Goal: Task Accomplishment & Management: Use online tool/utility

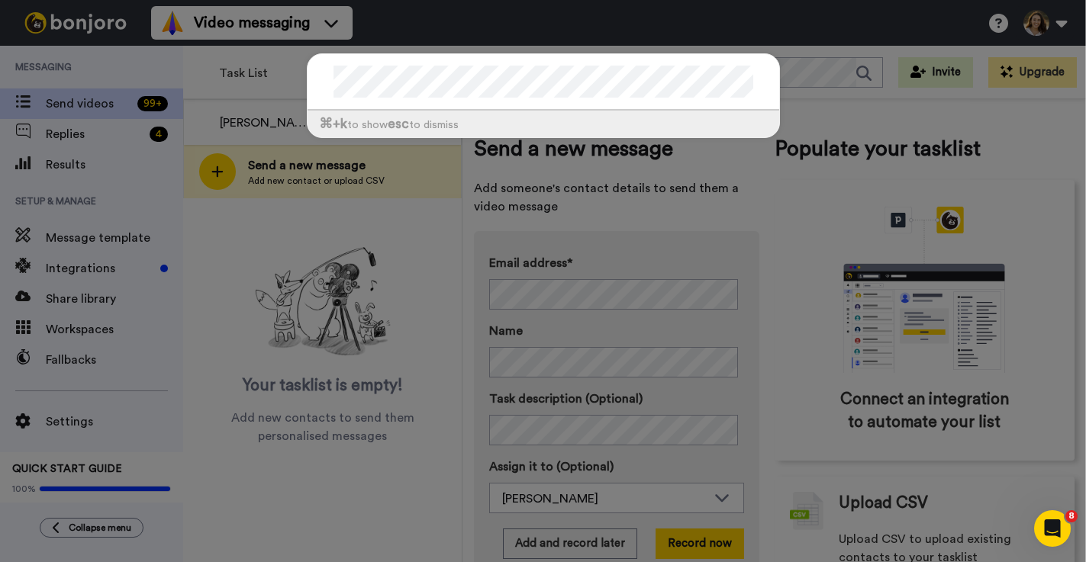
click at [779, 160] on div "⌘ +k to show esc to dismiss" at bounding box center [543, 103] width 504 height 130
click at [779, 162] on div "⌘ +k to show esc to dismiss" at bounding box center [543, 103] width 504 height 130
click at [357, 224] on div "⌘ +k to show esc to dismiss" at bounding box center [543, 281] width 1086 height 562
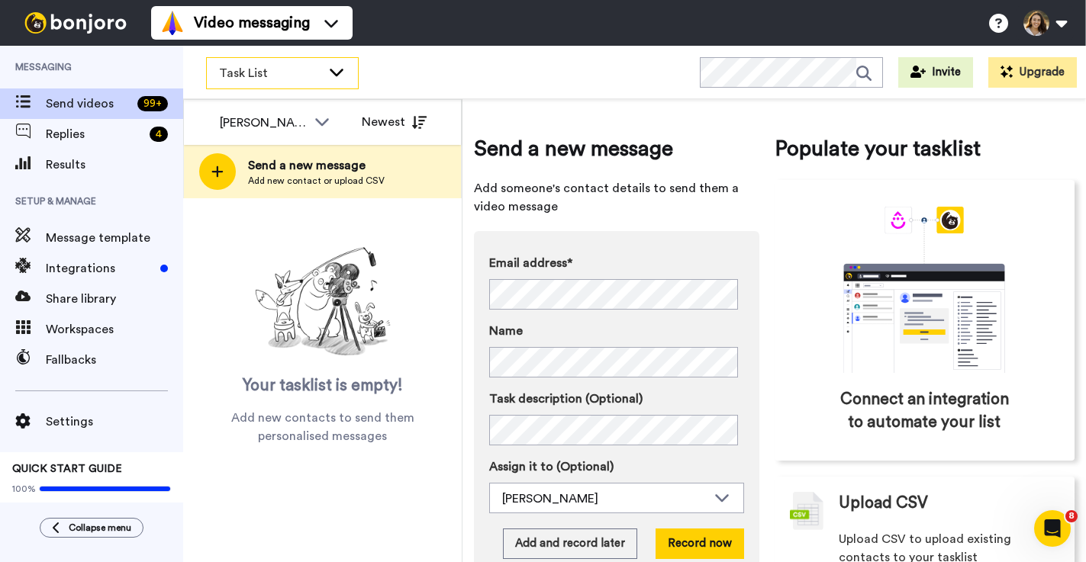
click at [298, 87] on div "Task List" at bounding box center [282, 73] width 151 height 31
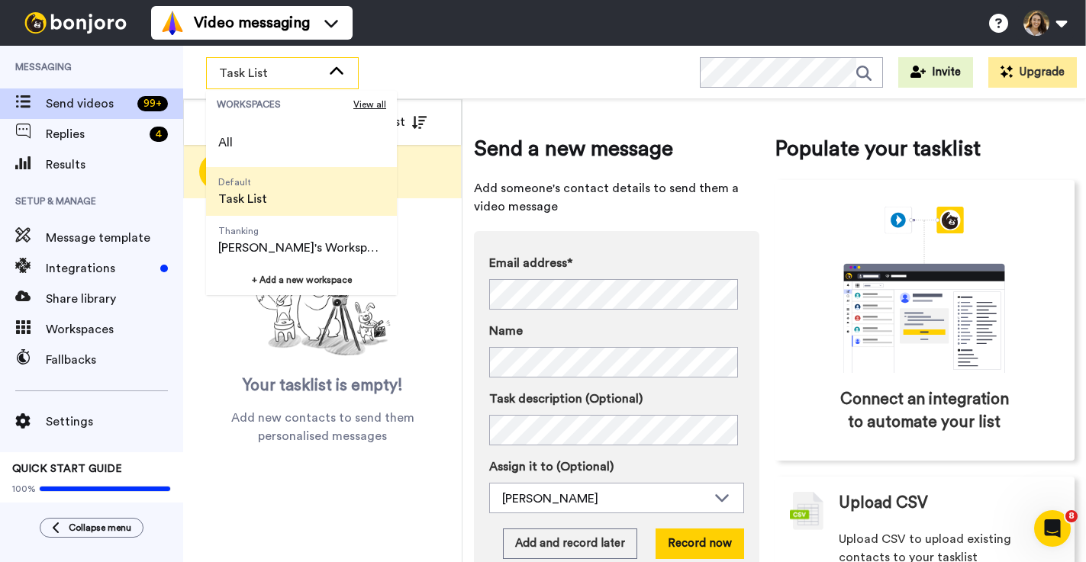
click at [416, 308] on div "Your tasklist is empty! Add new contacts to send them personalised messages" at bounding box center [322, 343] width 278 height 204
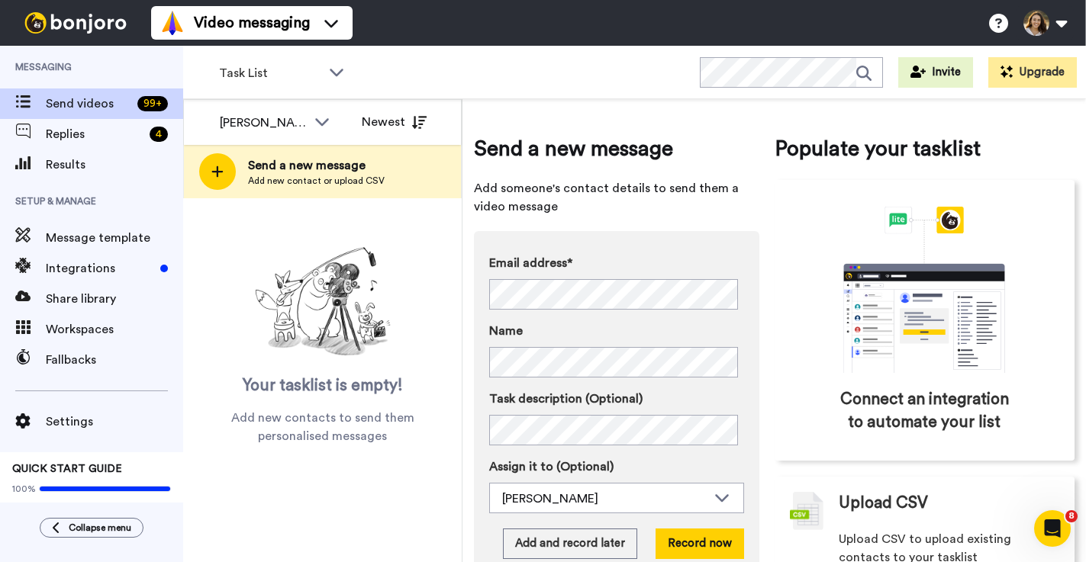
click at [356, 222] on div "Your tasklist is empty! Add new contacts to send them personalised messages" at bounding box center [322, 321] width 278 height 247
click at [351, 201] on div "Your tasklist is empty! Add new contacts to send them personalised messages" at bounding box center [322, 321] width 278 height 247
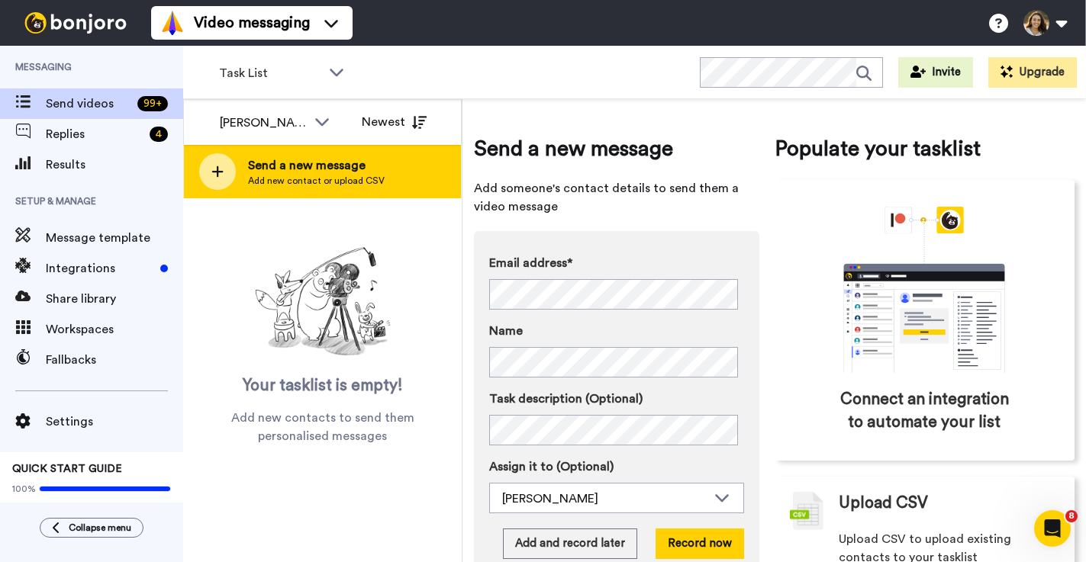
click at [342, 183] on span "Add new contact or upload CSV" at bounding box center [316, 181] width 137 height 12
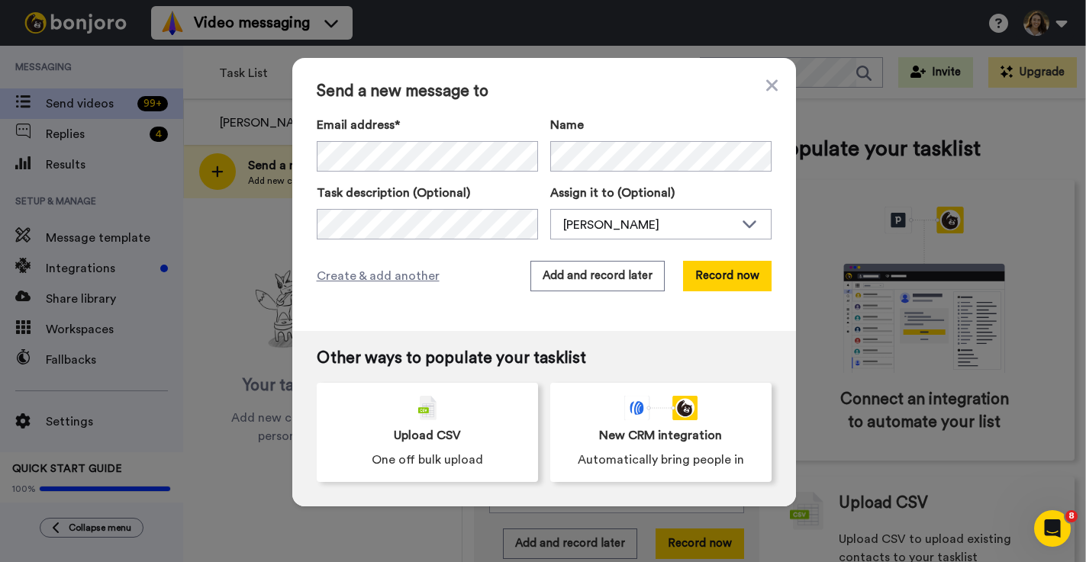
click at [430, 176] on div "Email address* Name Task description (Optional) Assign it to (Optional) Kassidy…" at bounding box center [544, 178] width 455 height 124
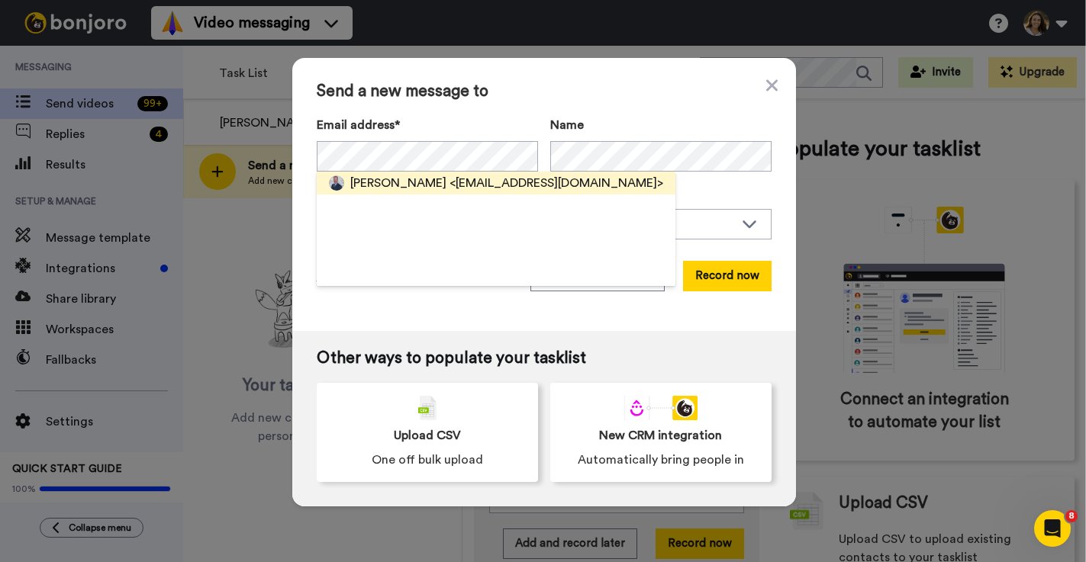
click at [449, 179] on span "<[EMAIL_ADDRESS][DOMAIN_NAME]>" at bounding box center [556, 183] width 214 height 18
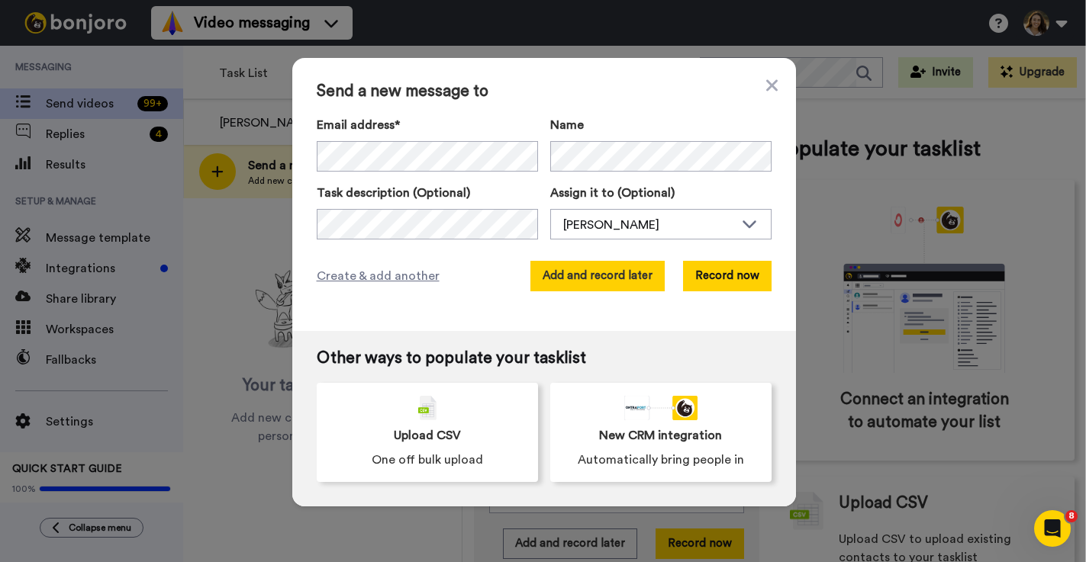
click at [579, 277] on button "Add and record later" at bounding box center [597, 276] width 134 height 31
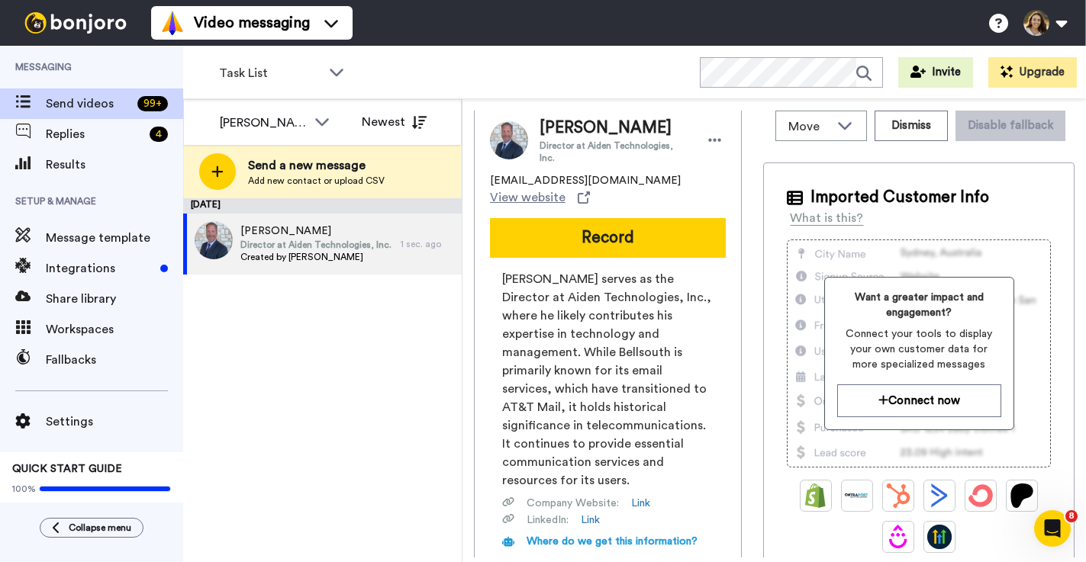
scroll to position [173, 0]
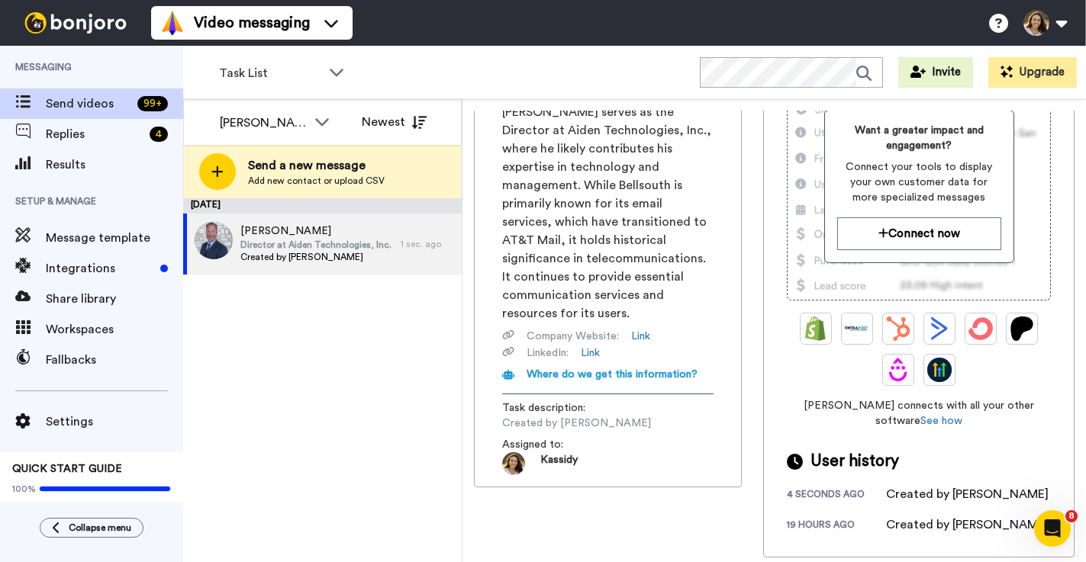
click at [825, 524] on div "19 hours ago" at bounding box center [836, 526] width 99 height 15
click at [936, 527] on div "Created by Kassidy Sanders" at bounding box center [967, 525] width 162 height 18
click at [936, 526] on div "Created by Kassidy Sanders" at bounding box center [967, 525] width 162 height 18
click at [657, 510] on div "Jeff Moore Director at Aiden Technologies, Inc. moore5663@bellsouth.net View we…" at bounding box center [774, 334] width 600 height 447
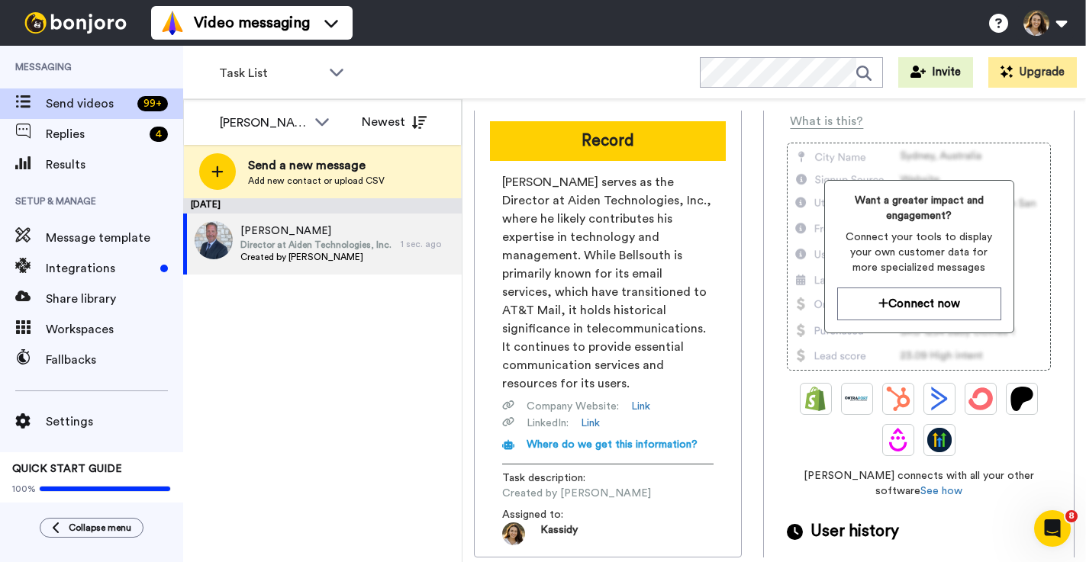
scroll to position [9, 0]
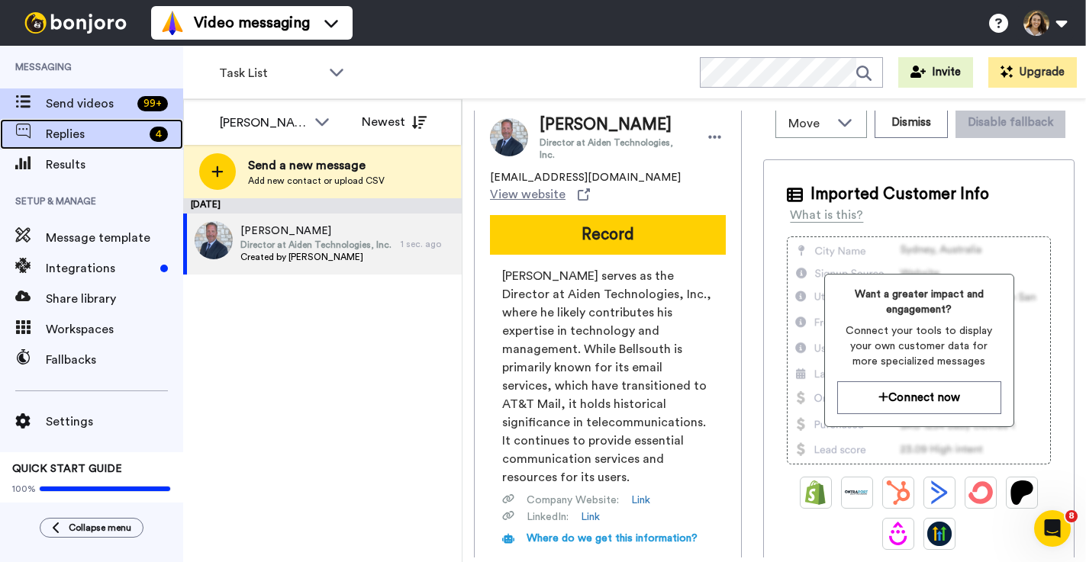
click at [126, 144] on div "Replies 4" at bounding box center [91, 134] width 183 height 31
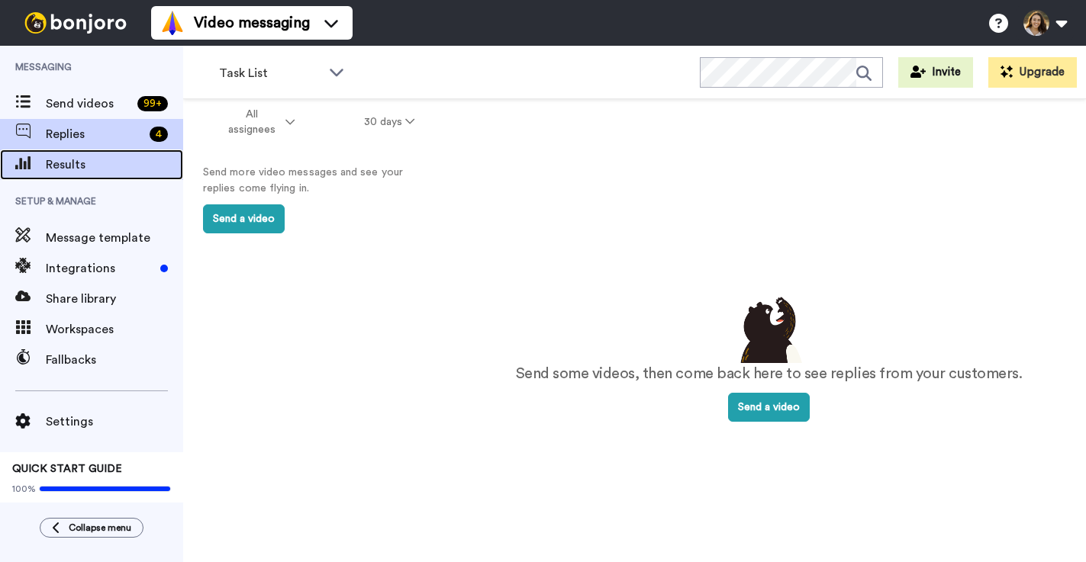
click at [120, 169] on span "Results" at bounding box center [114, 165] width 137 height 18
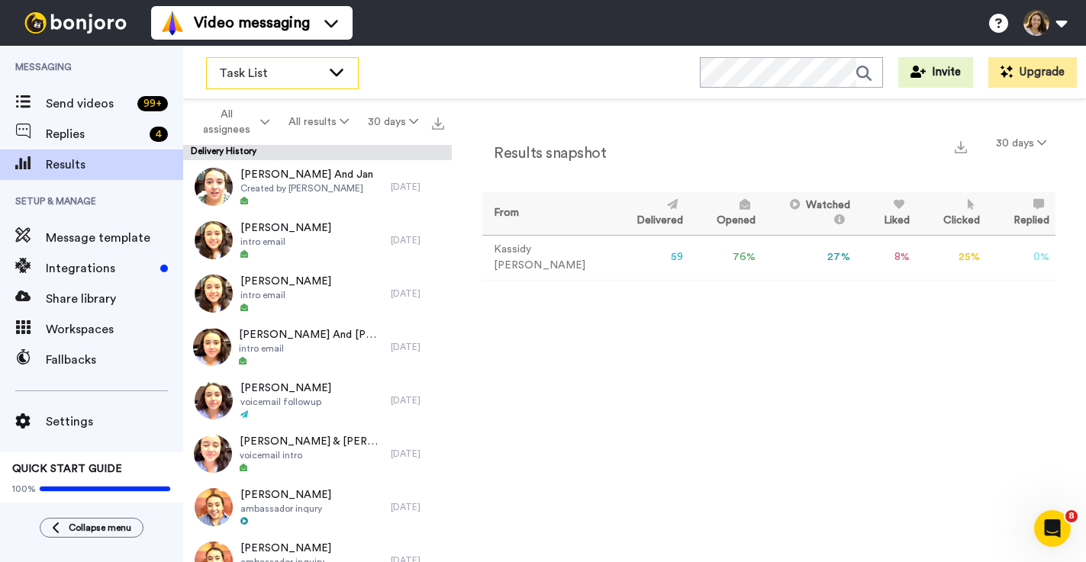
click at [341, 73] on icon at bounding box center [336, 71] width 18 height 15
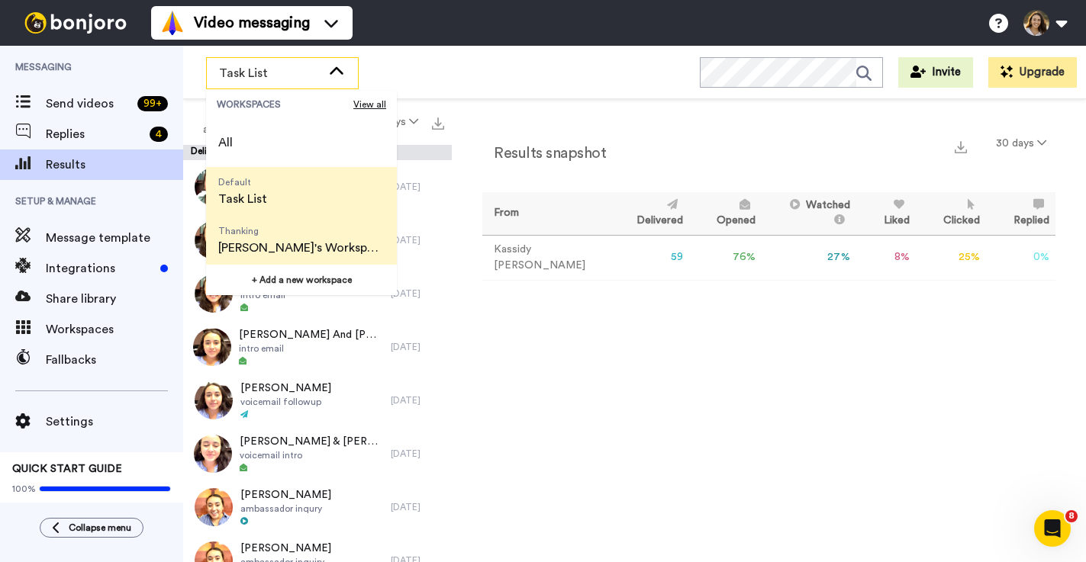
click at [342, 249] on span "Thanking Kassidy's Workspace" at bounding box center [301, 240] width 191 height 49
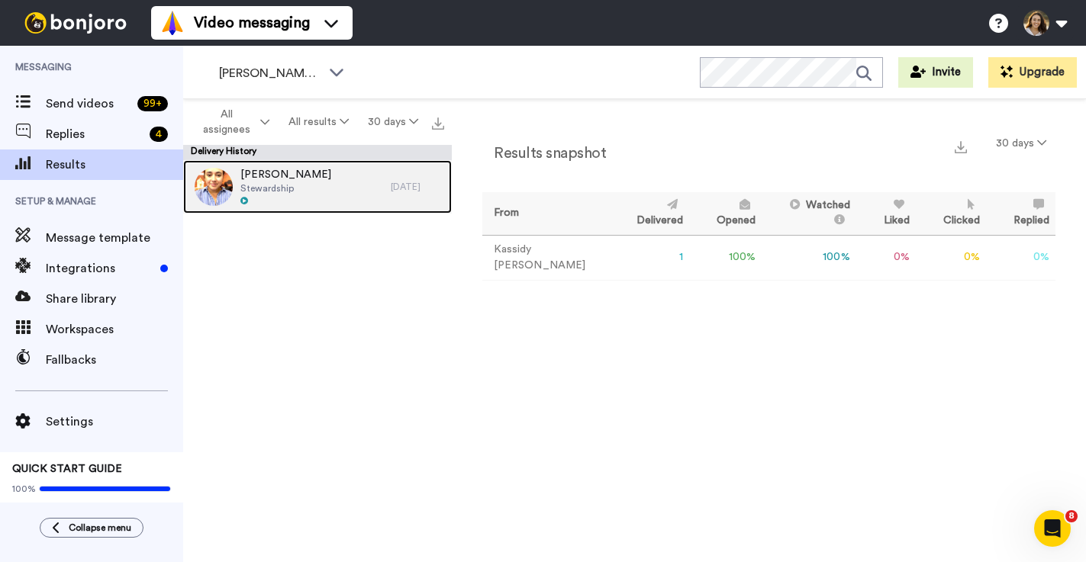
click at [345, 196] on div "Brian Giles Stewardship" at bounding box center [287, 186] width 208 height 53
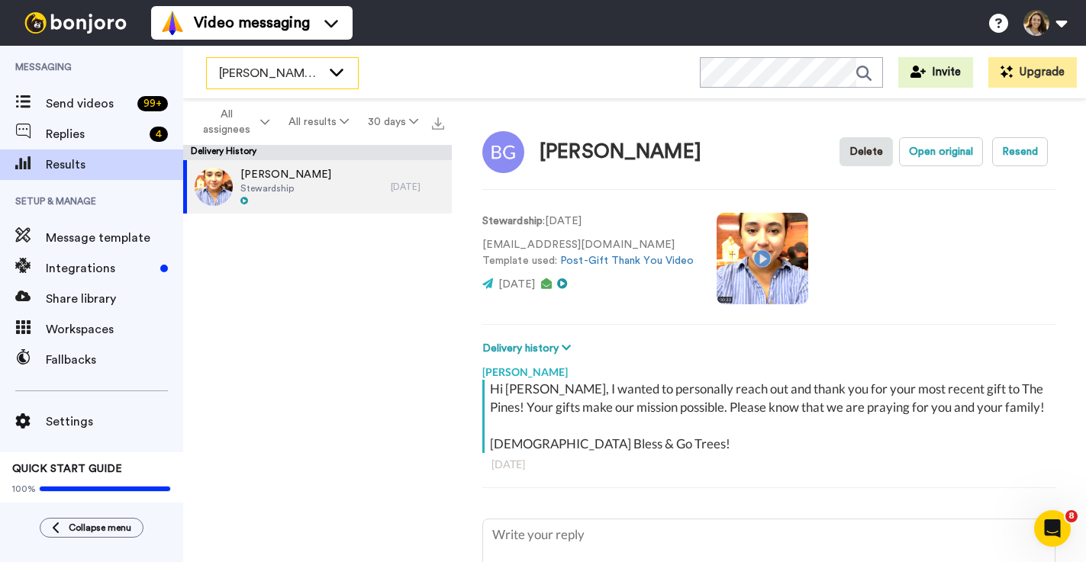
click at [344, 79] on div "[PERSON_NAME]'s Workspace" at bounding box center [282, 73] width 151 height 31
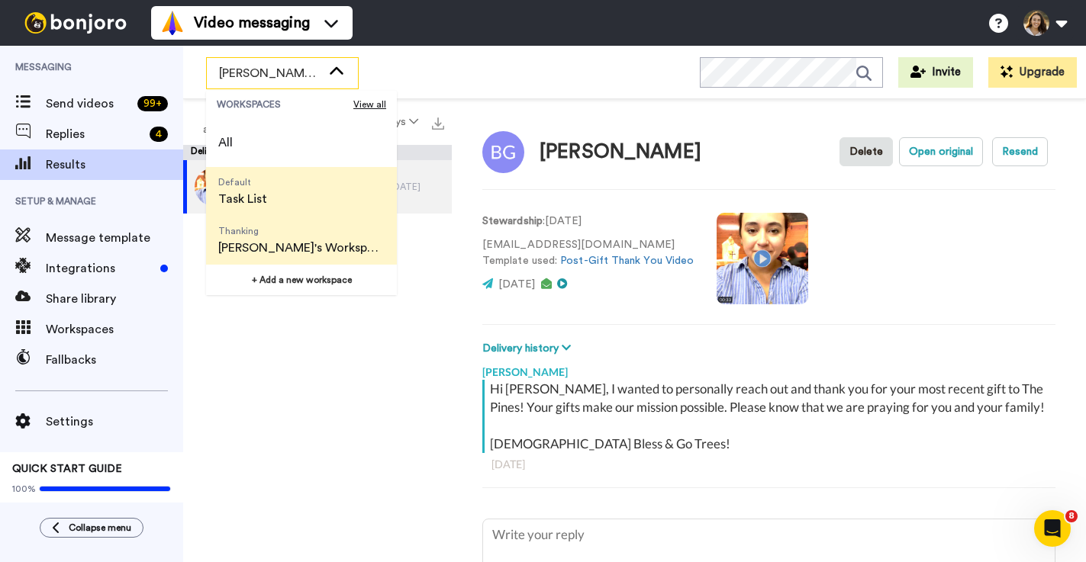
click at [336, 179] on li "Default Task List" at bounding box center [301, 191] width 191 height 49
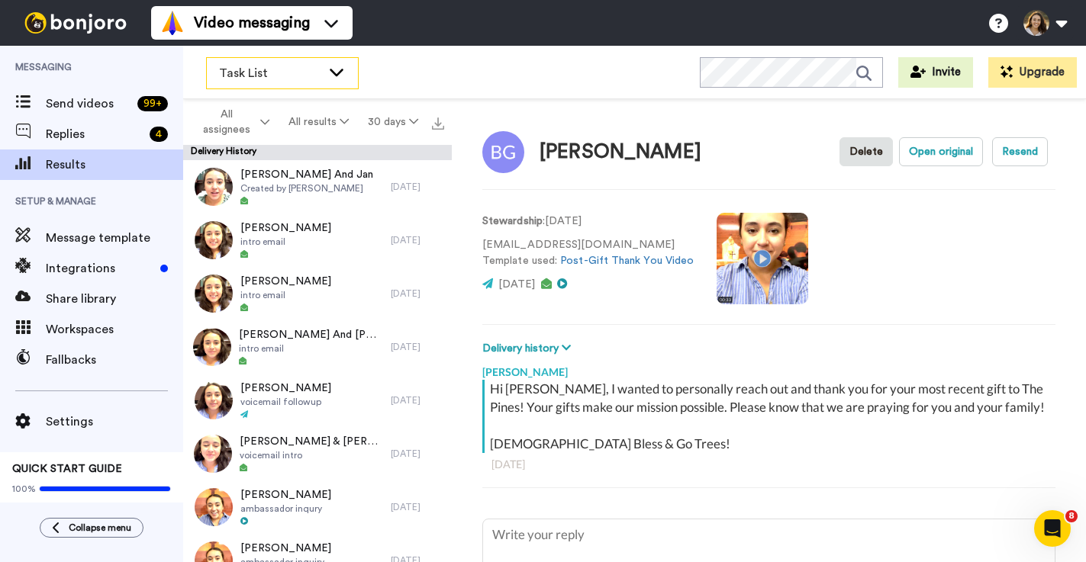
click at [336, 72] on icon at bounding box center [337, 73] width 14 height 8
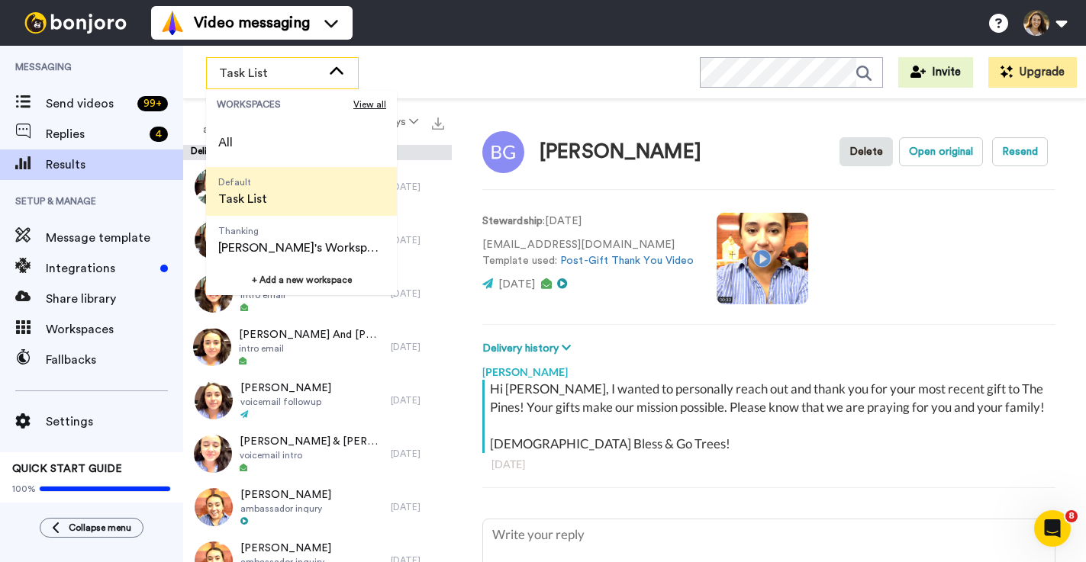
type textarea "x"
